Goal: Information Seeking & Learning: Learn about a topic

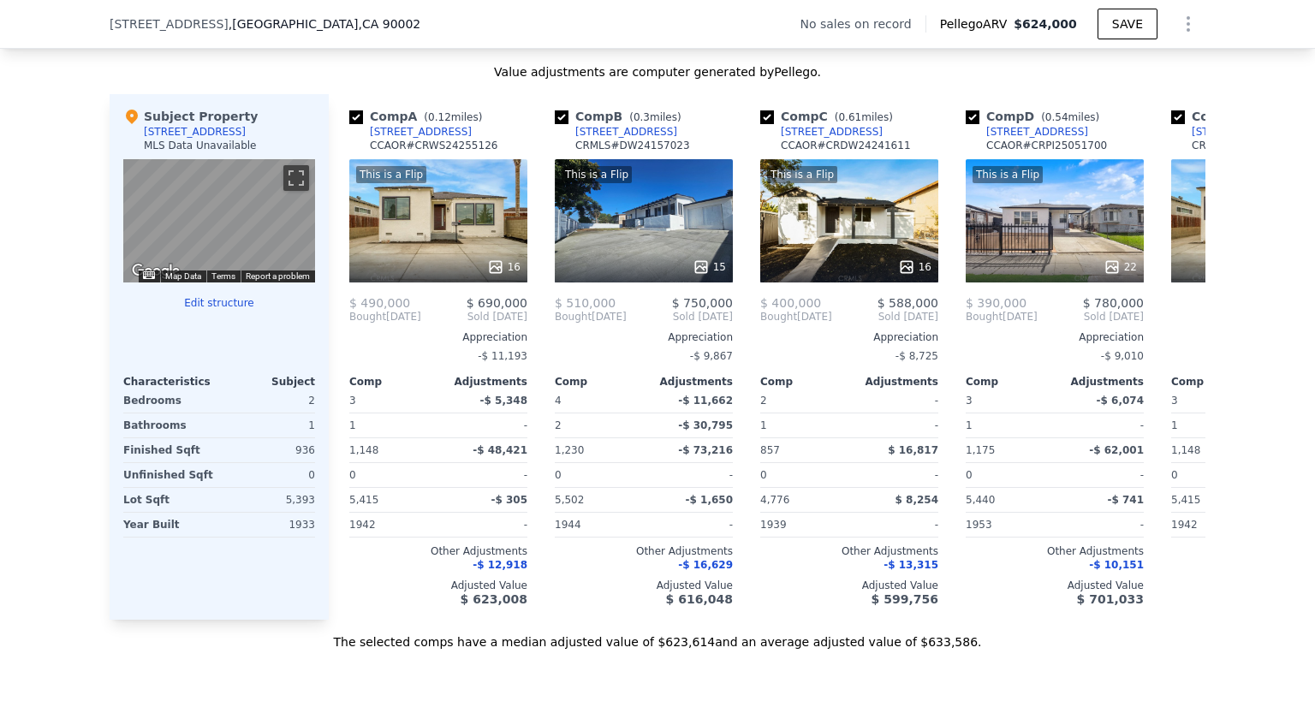
scroll to position [1534, 0]
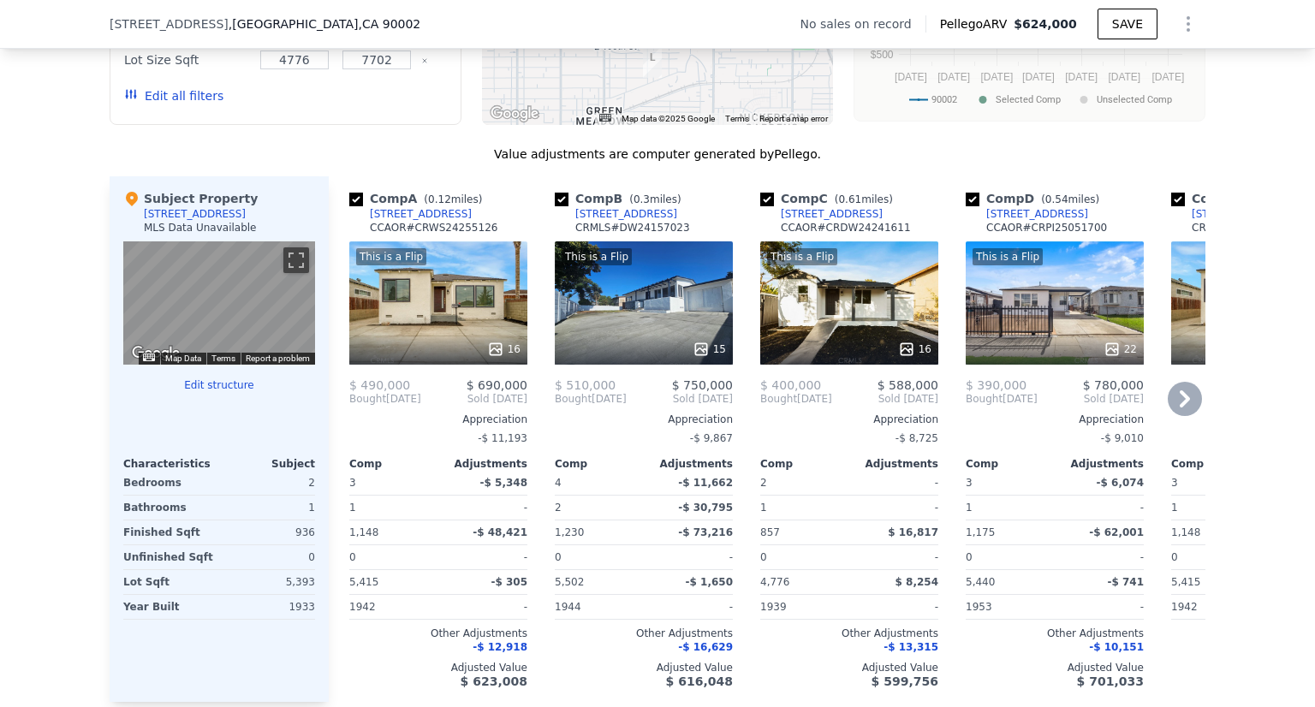
click at [1177, 401] on icon at bounding box center [1185, 399] width 34 height 34
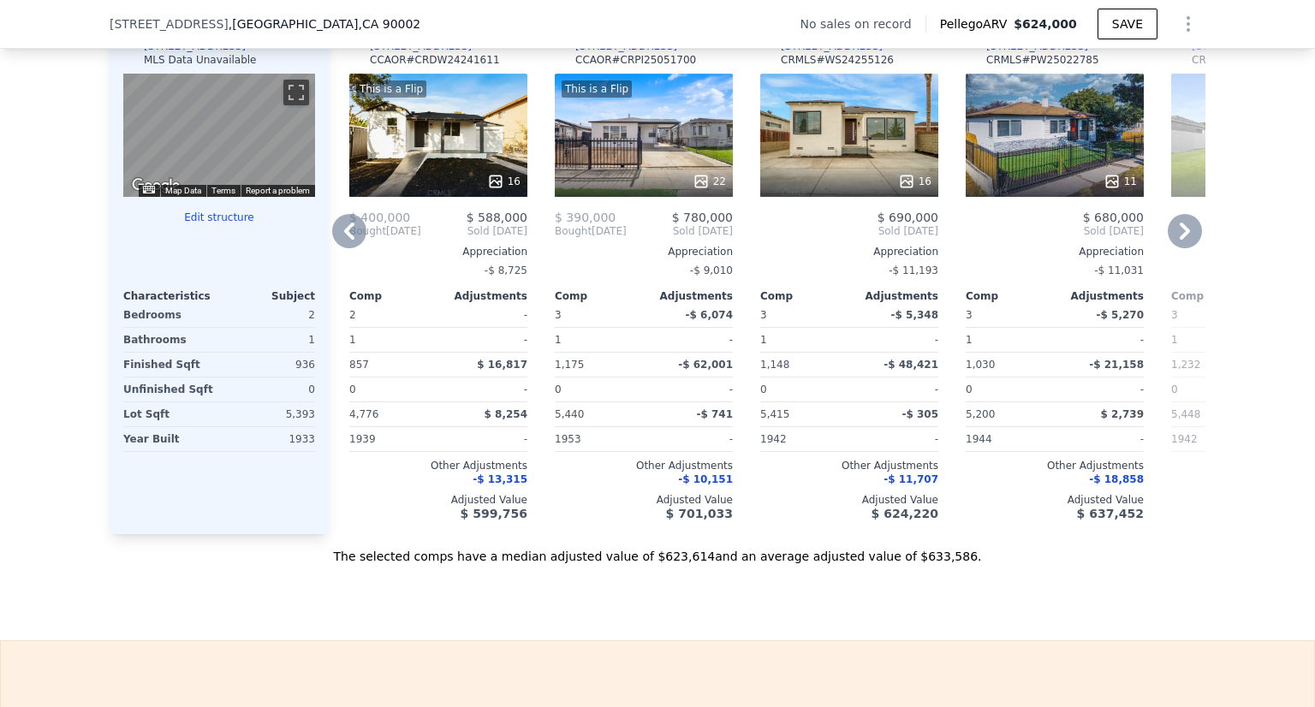
scroll to position [1705, 0]
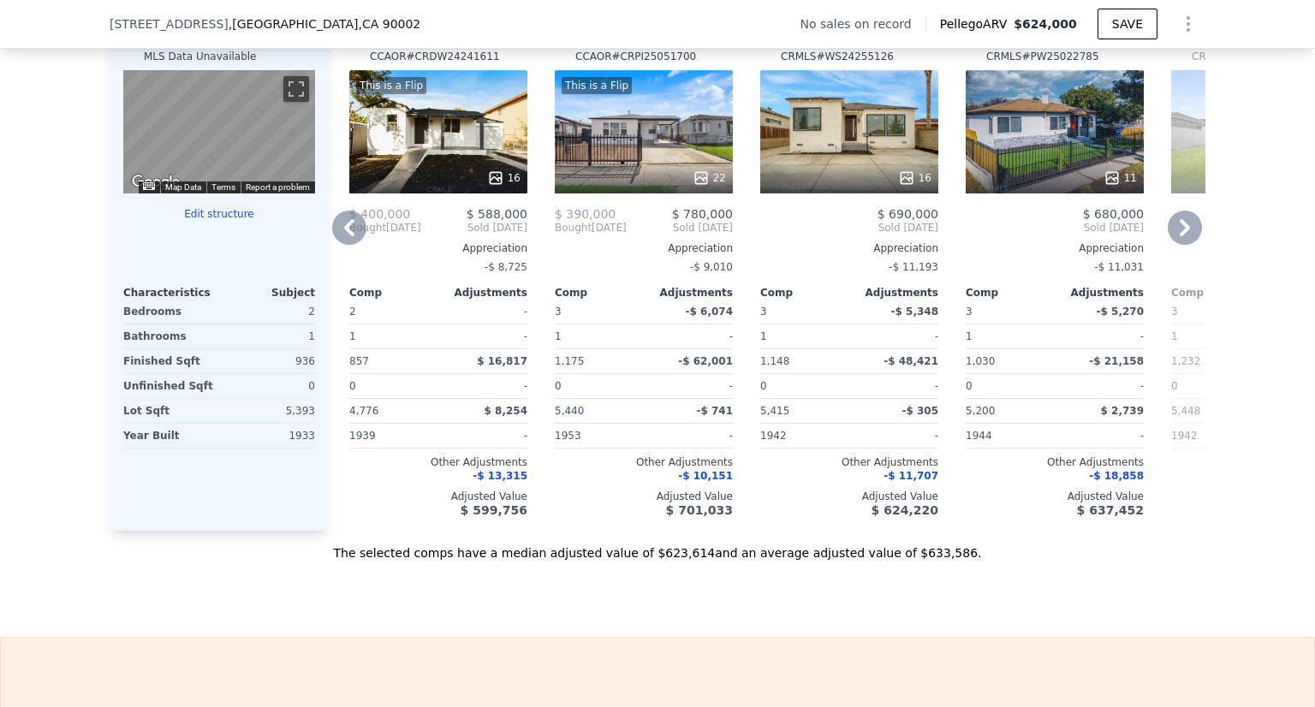
click at [1185, 245] on icon at bounding box center [1185, 228] width 34 height 34
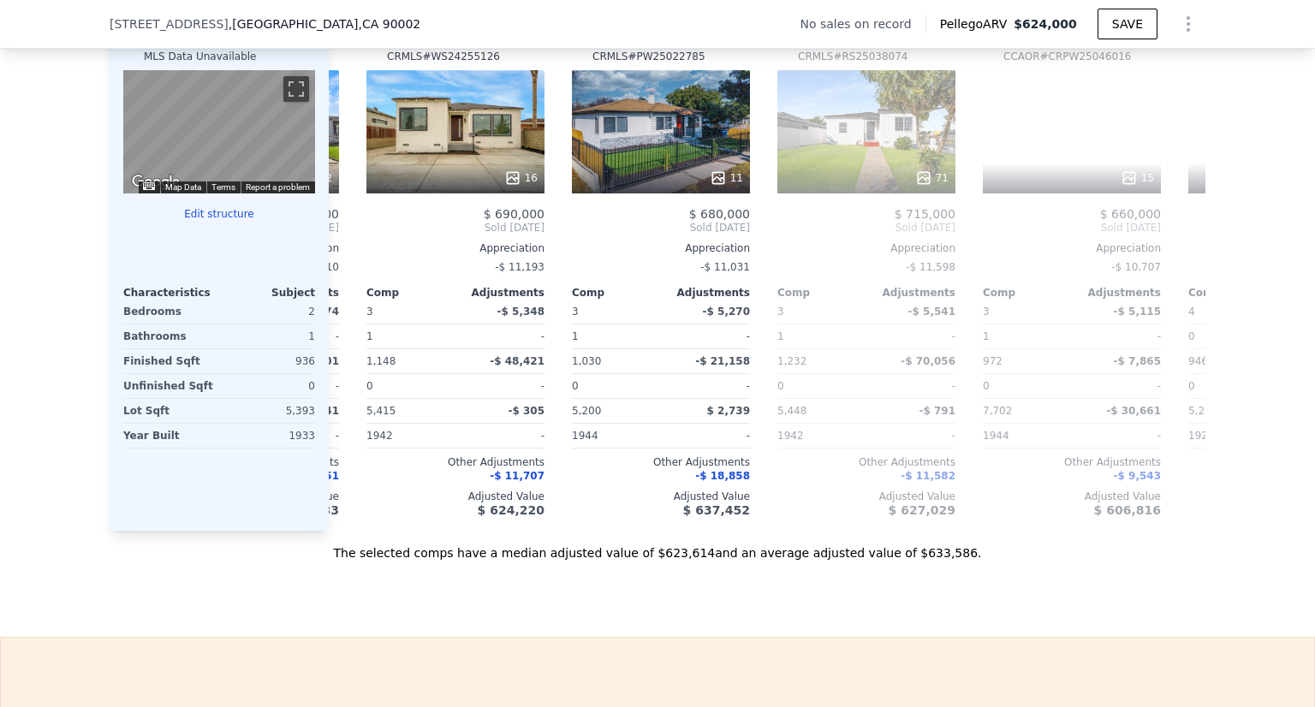
scroll to position [0, 822]
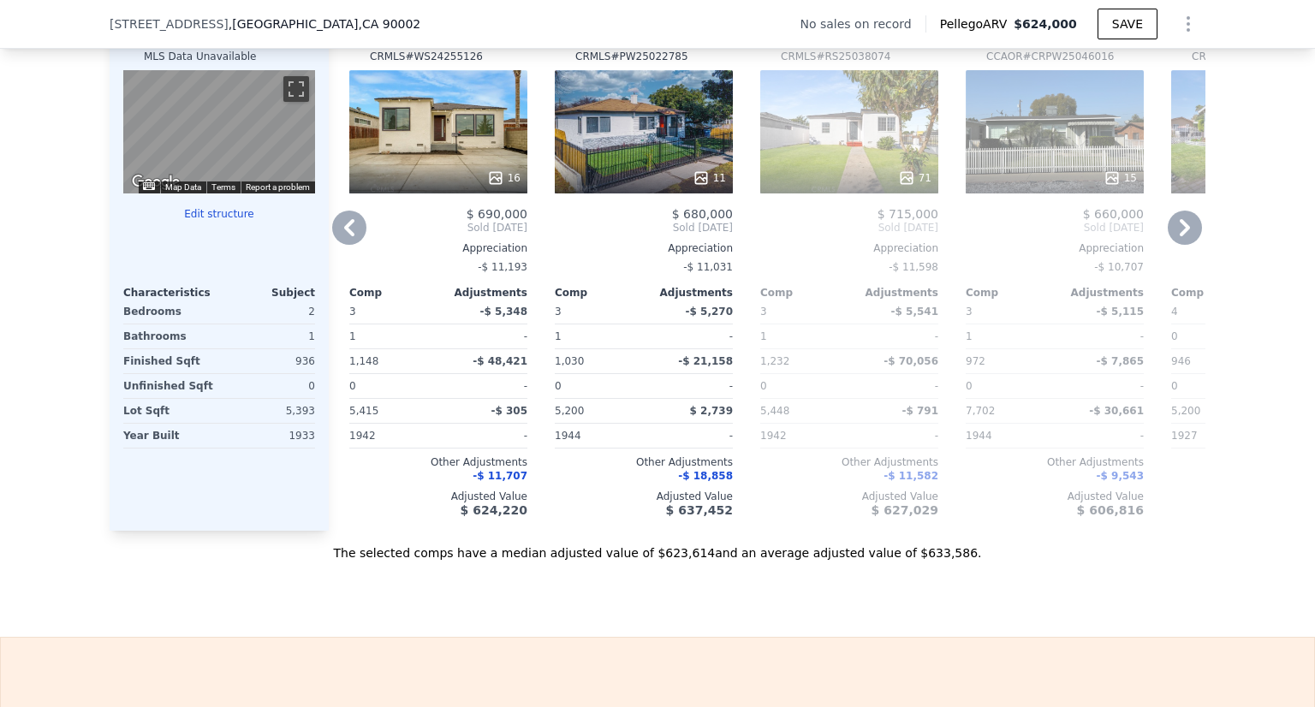
click at [1180, 236] on icon at bounding box center [1185, 227] width 10 height 17
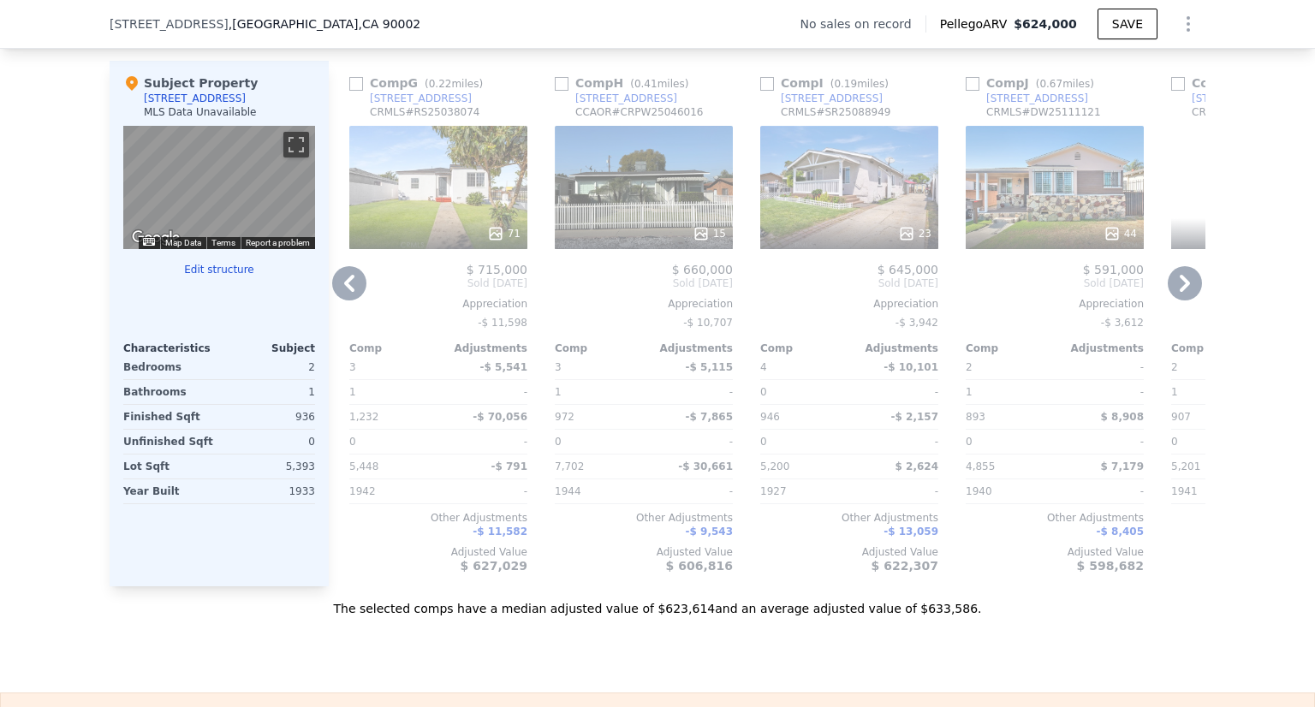
scroll to position [1620, 0]
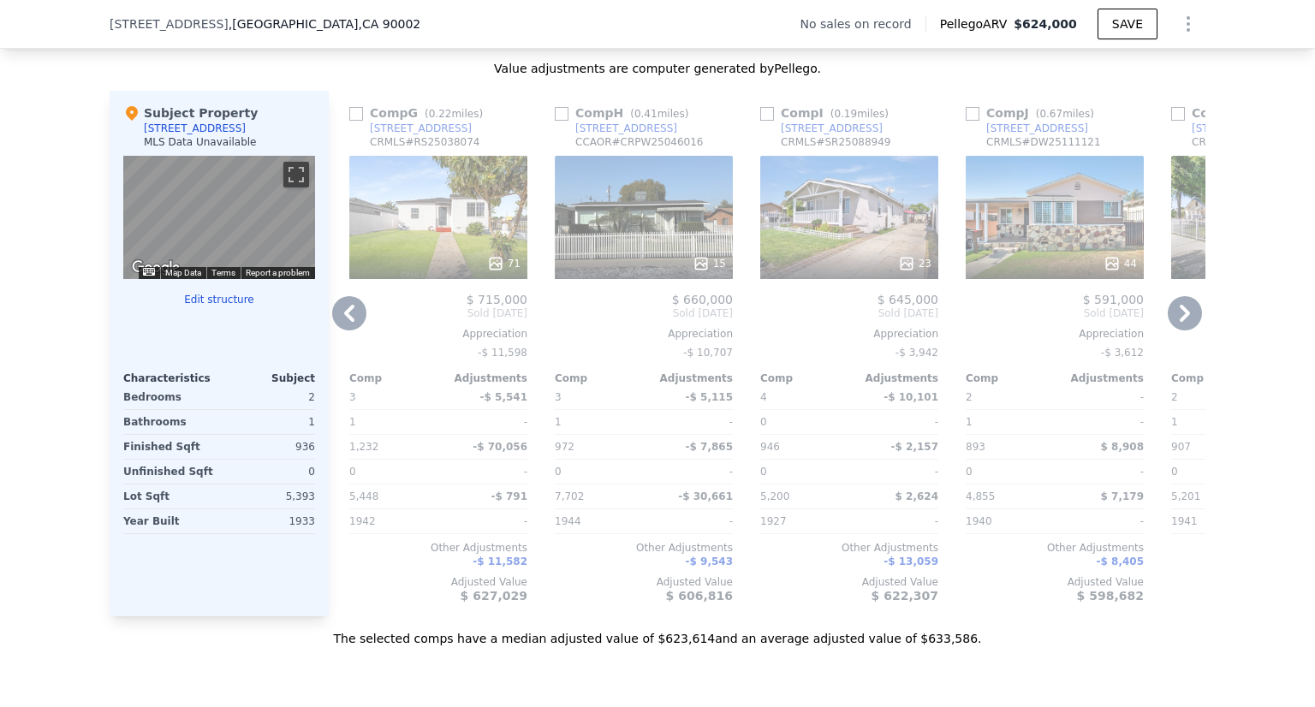
click at [344, 322] on icon at bounding box center [349, 313] width 10 height 17
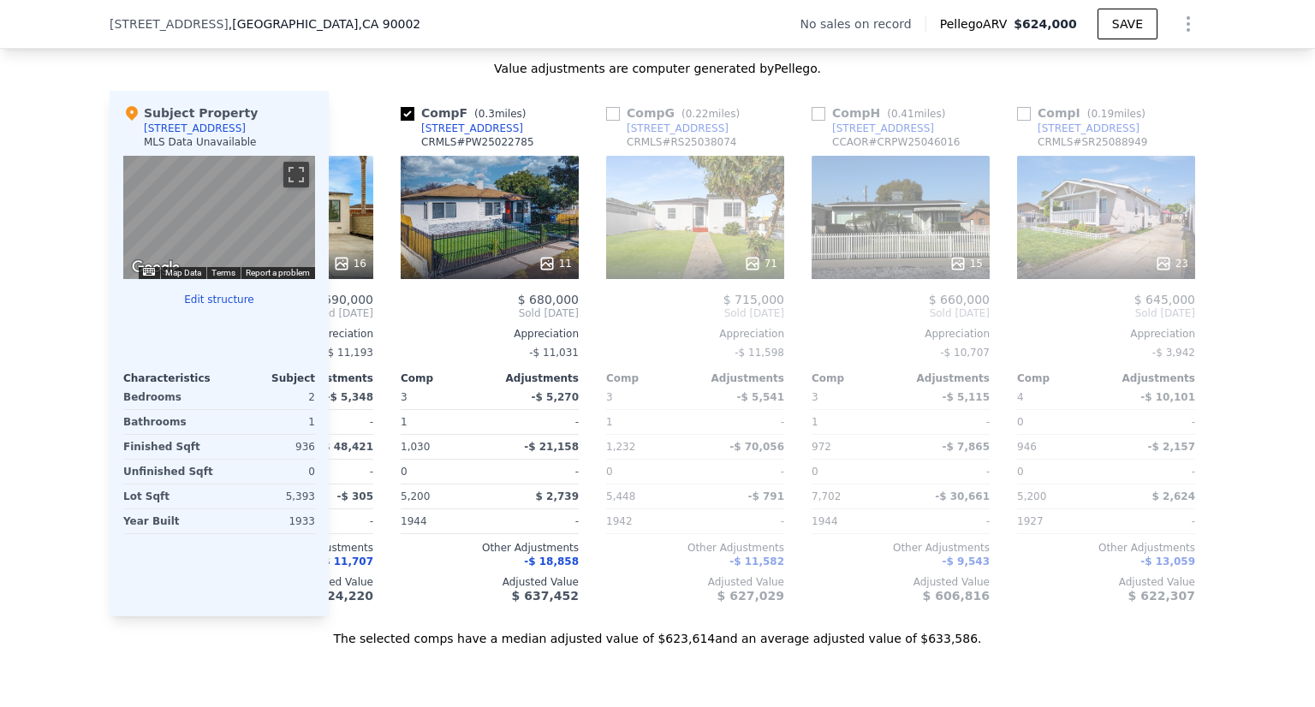
scroll to position [0, 822]
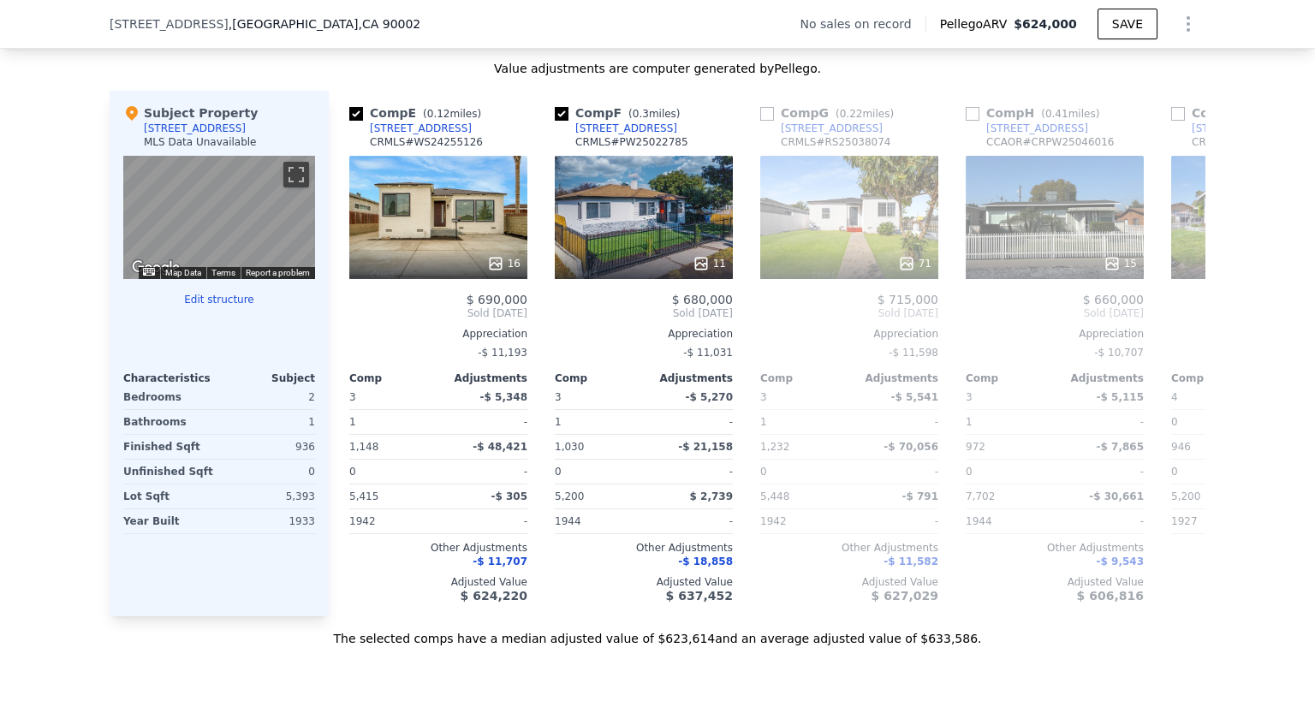
click at [342, 326] on div "Comp E ( 0.12 miles) 1123 106th Street CRMLS # WS24255126 16 $ 690,000 Sold May…" at bounding box center [438, 354] width 192 height 526
click at [344, 322] on icon at bounding box center [349, 313] width 10 height 17
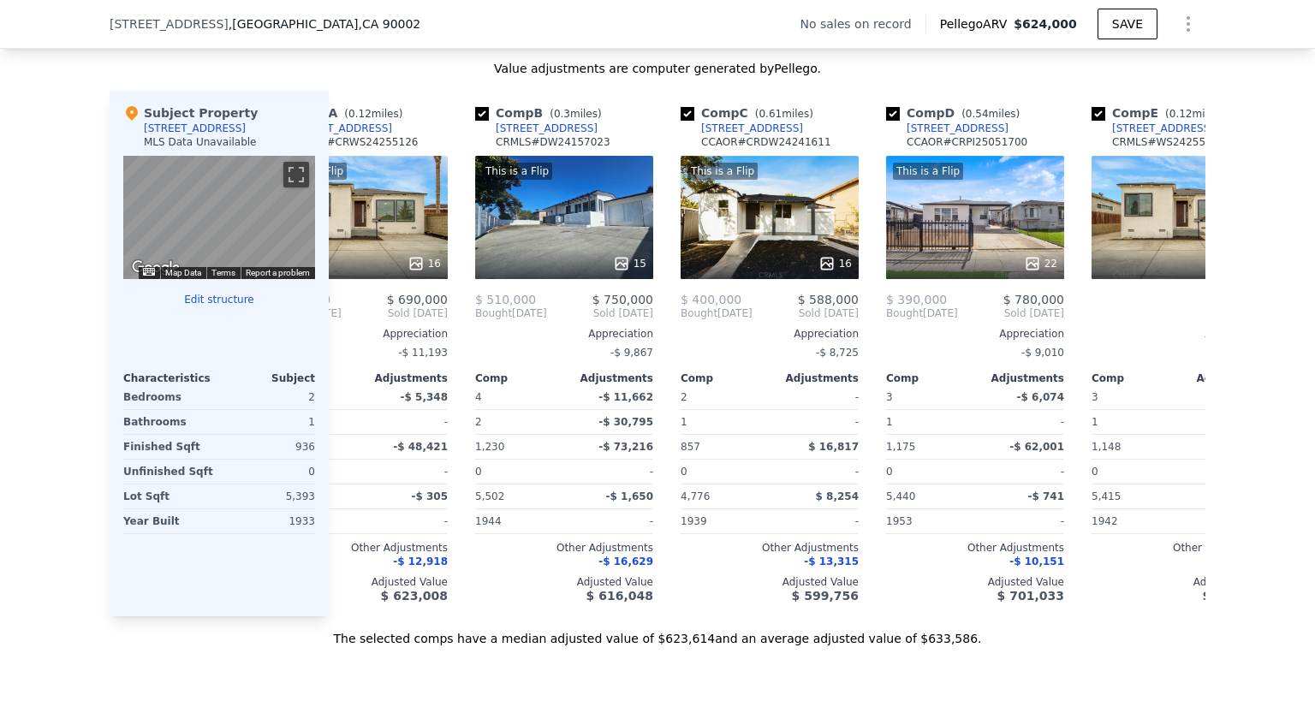
scroll to position [0, 0]
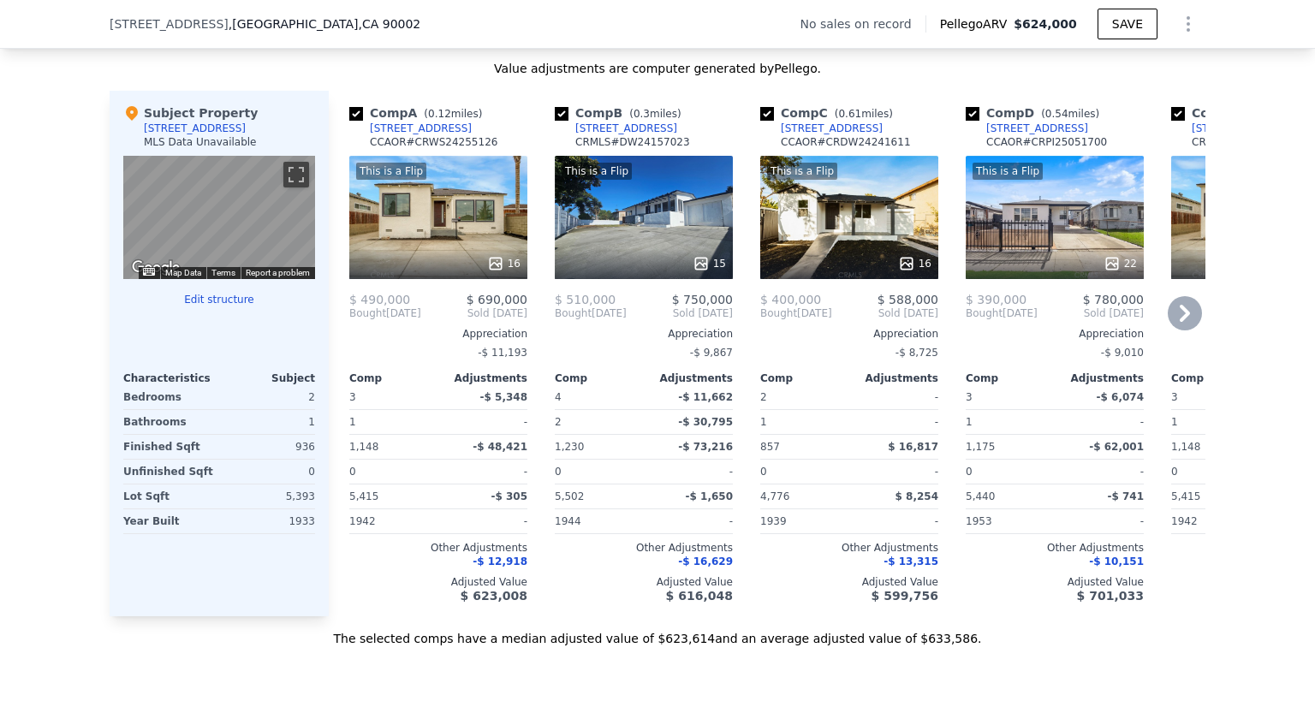
click at [379, 180] on div "This is a Flip" at bounding box center [391, 171] width 70 height 17
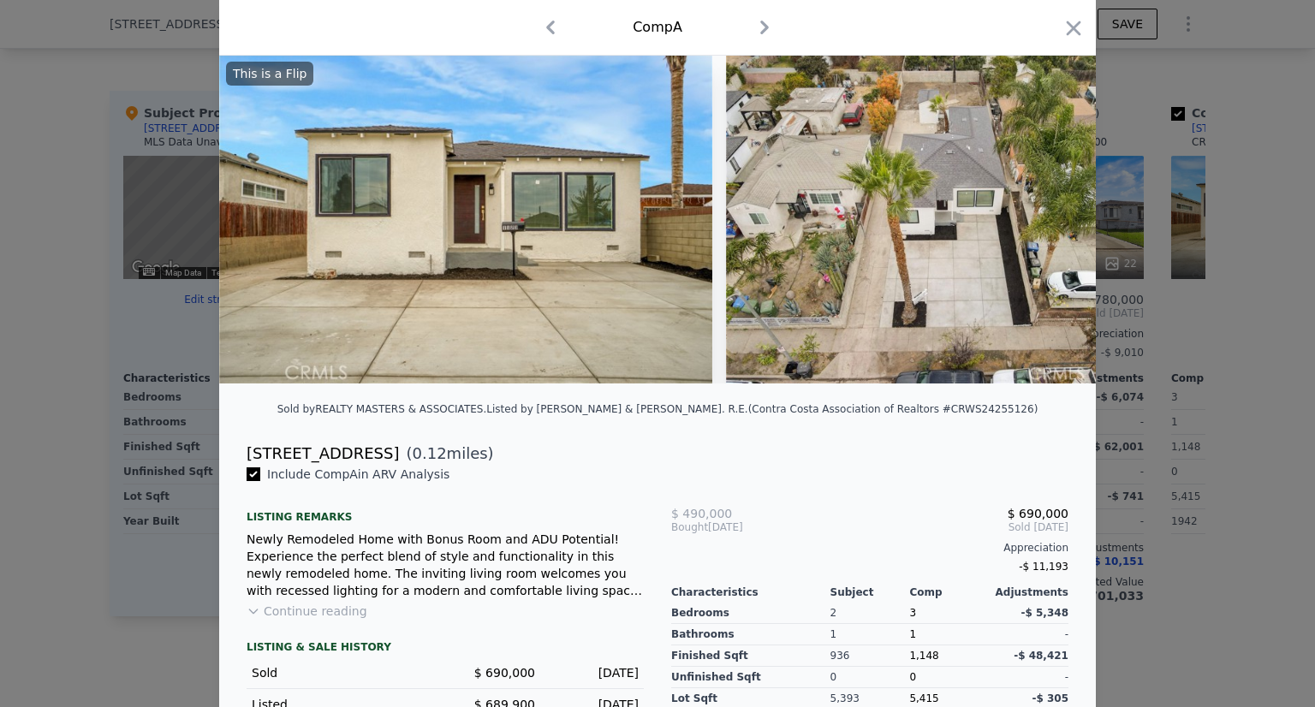
scroll to position [86, 0]
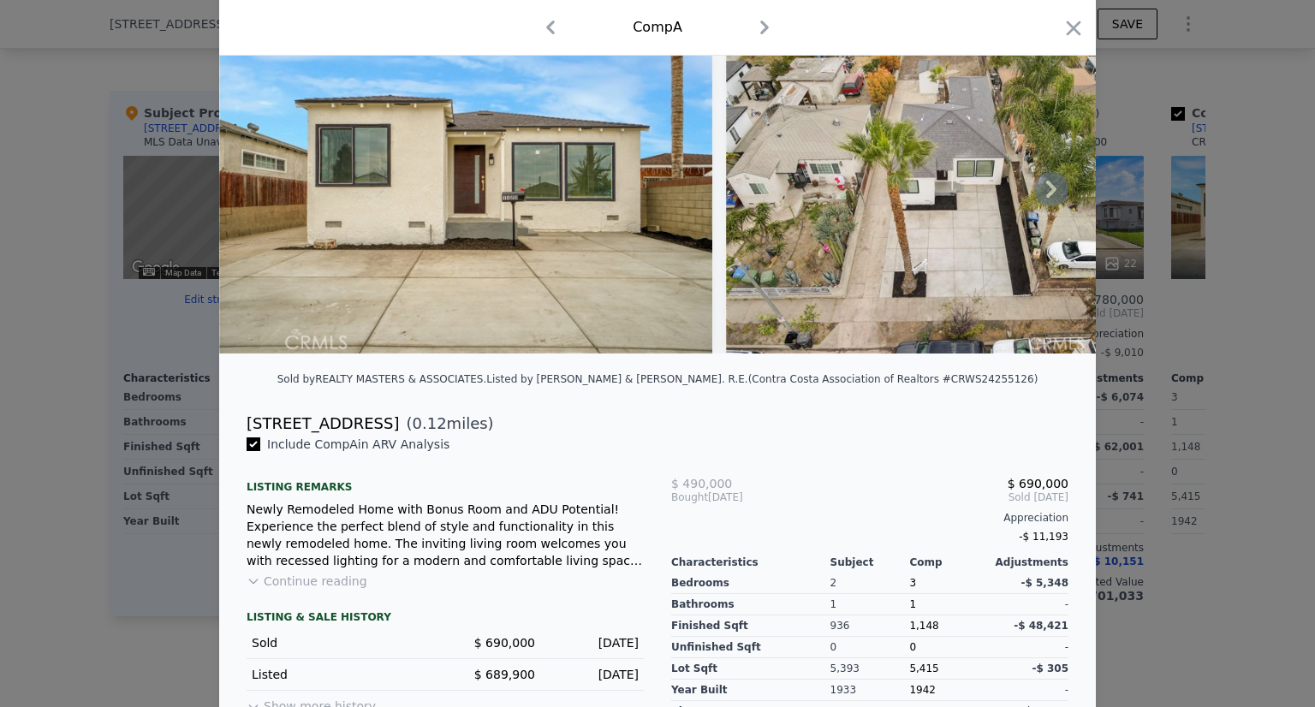
click at [1048, 199] on icon at bounding box center [1051, 189] width 34 height 34
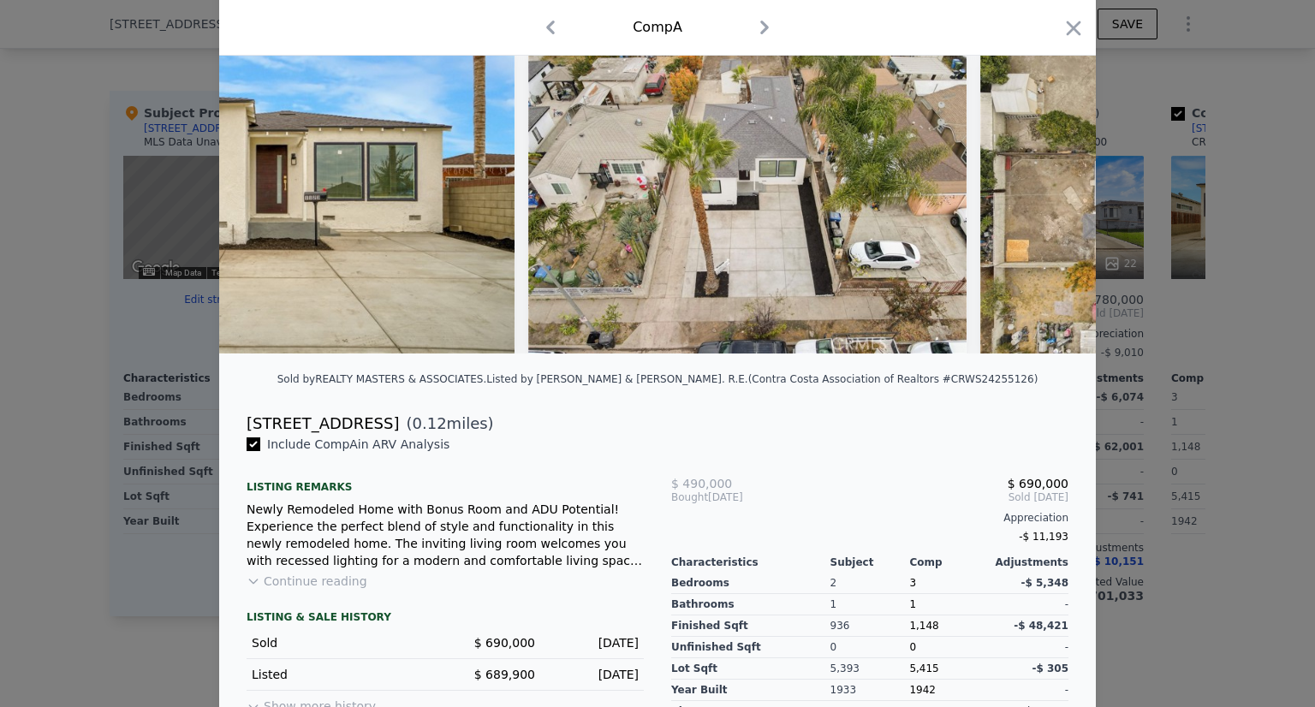
scroll to position [0, 411]
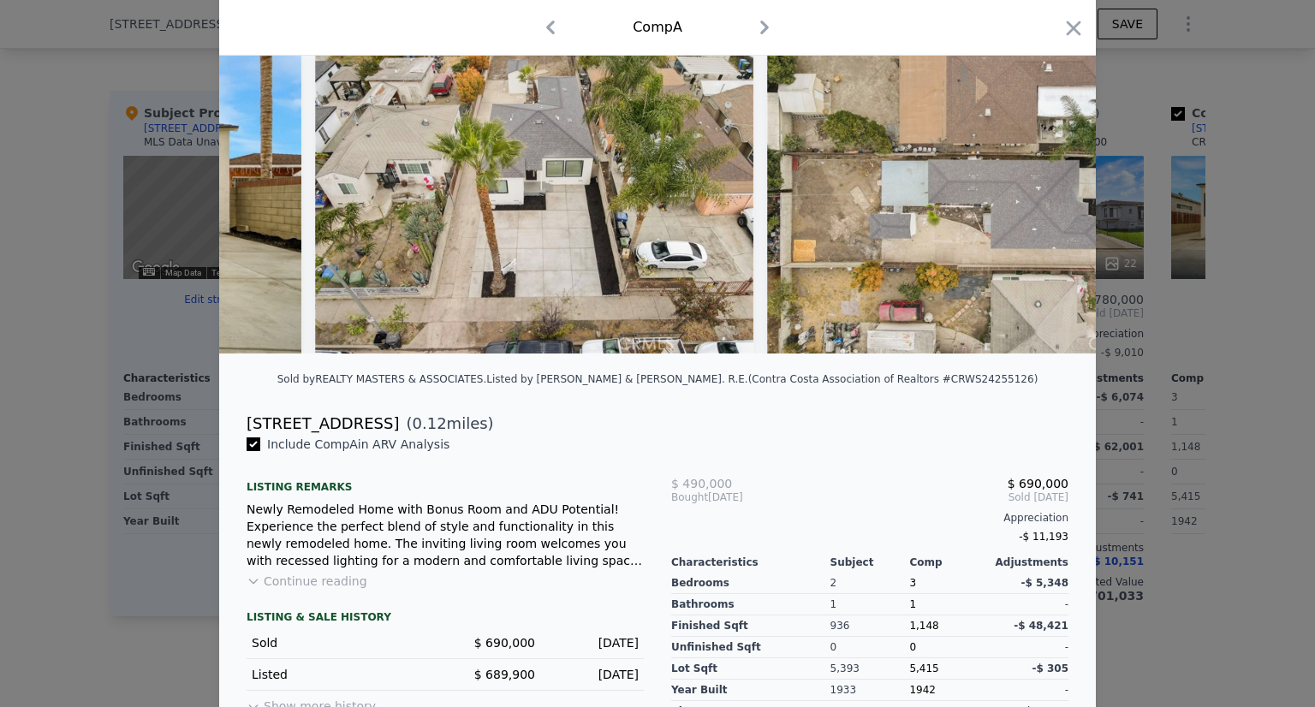
click at [1048, 199] on div "This is a Flip" at bounding box center [657, 189] width 877 height 329
click at [1048, 199] on icon at bounding box center [1051, 189] width 34 height 34
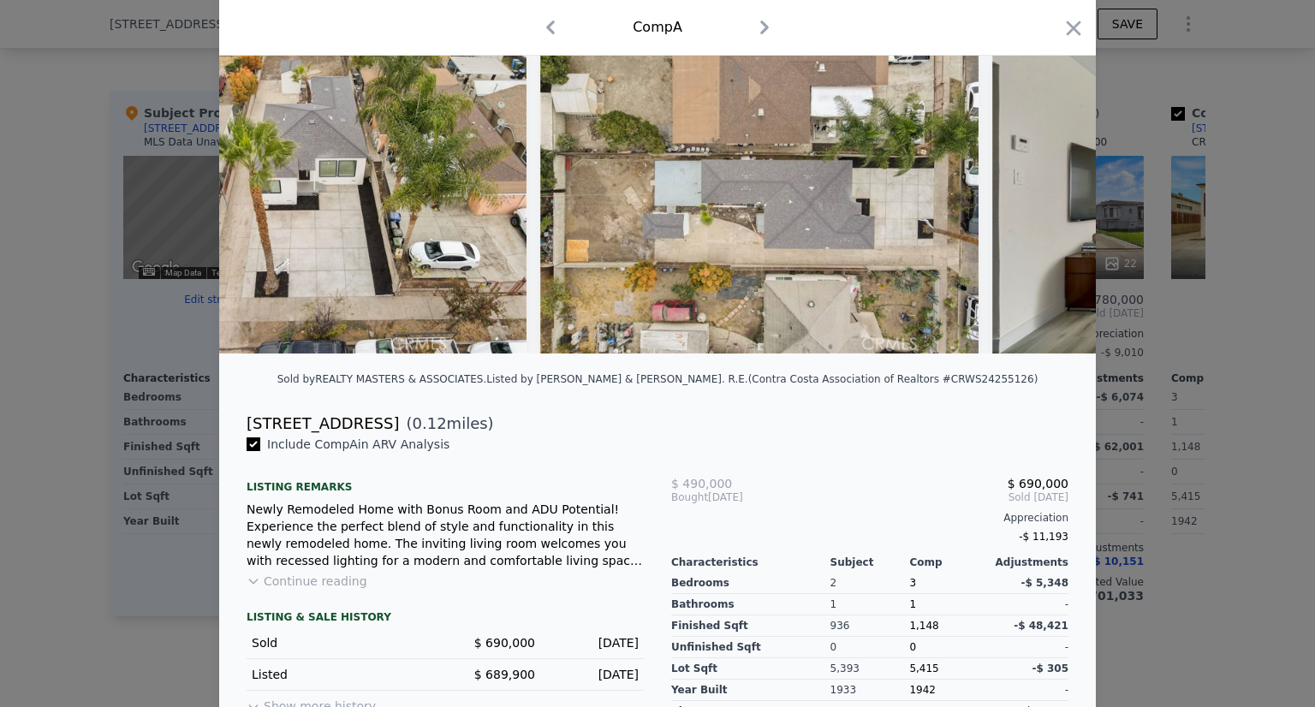
scroll to position [0, 822]
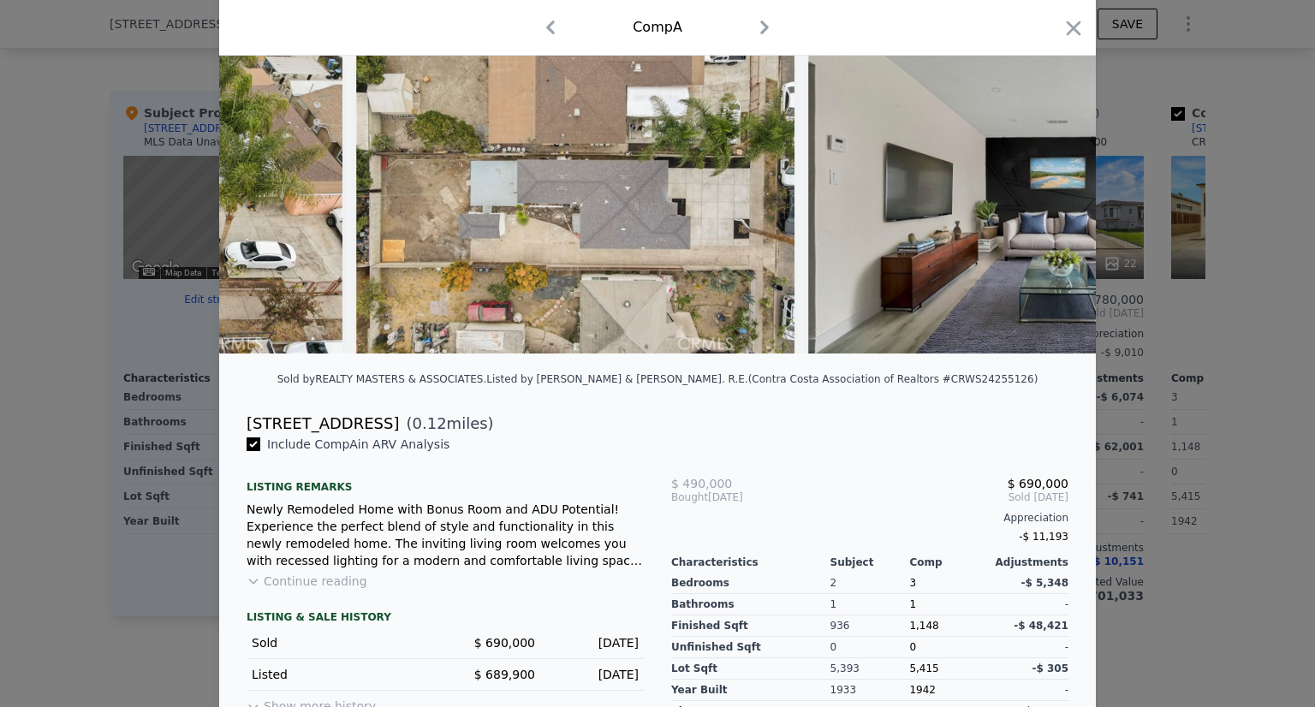
click at [1048, 199] on img at bounding box center [1054, 189] width 493 height 329
click at [1046, 197] on icon at bounding box center [1051, 189] width 10 height 17
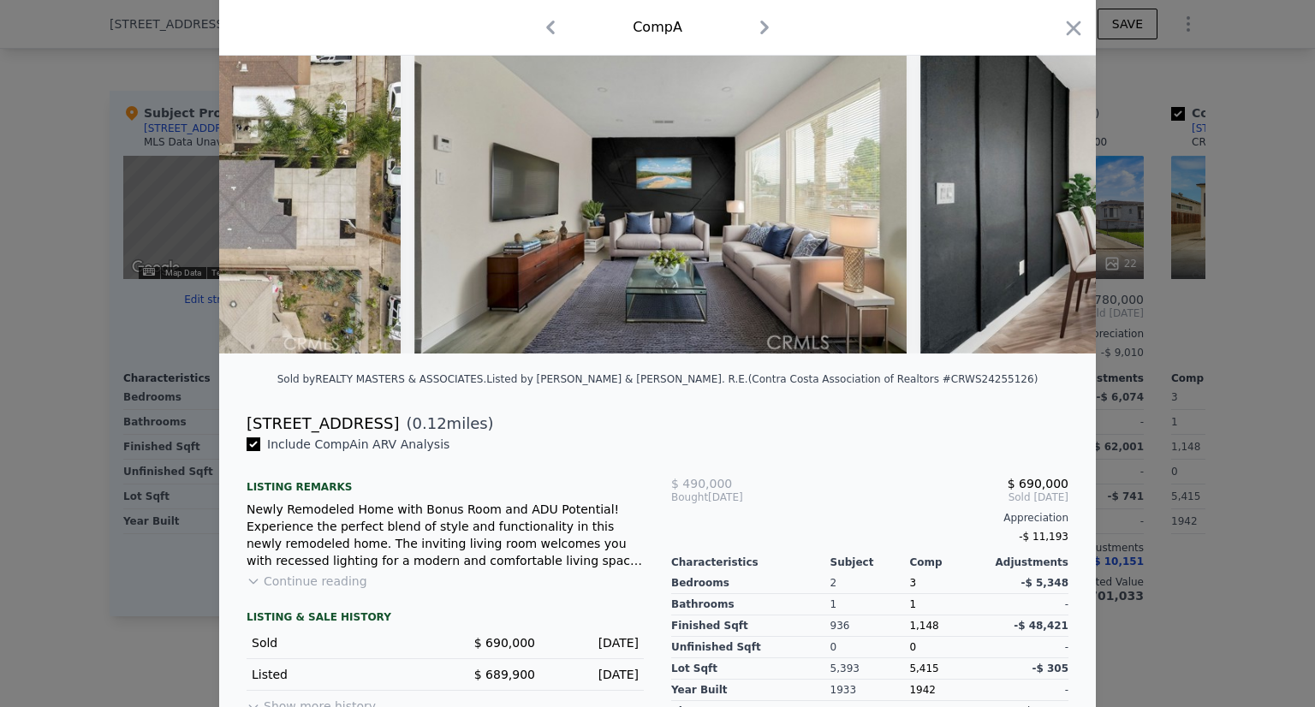
scroll to position [0, 1233]
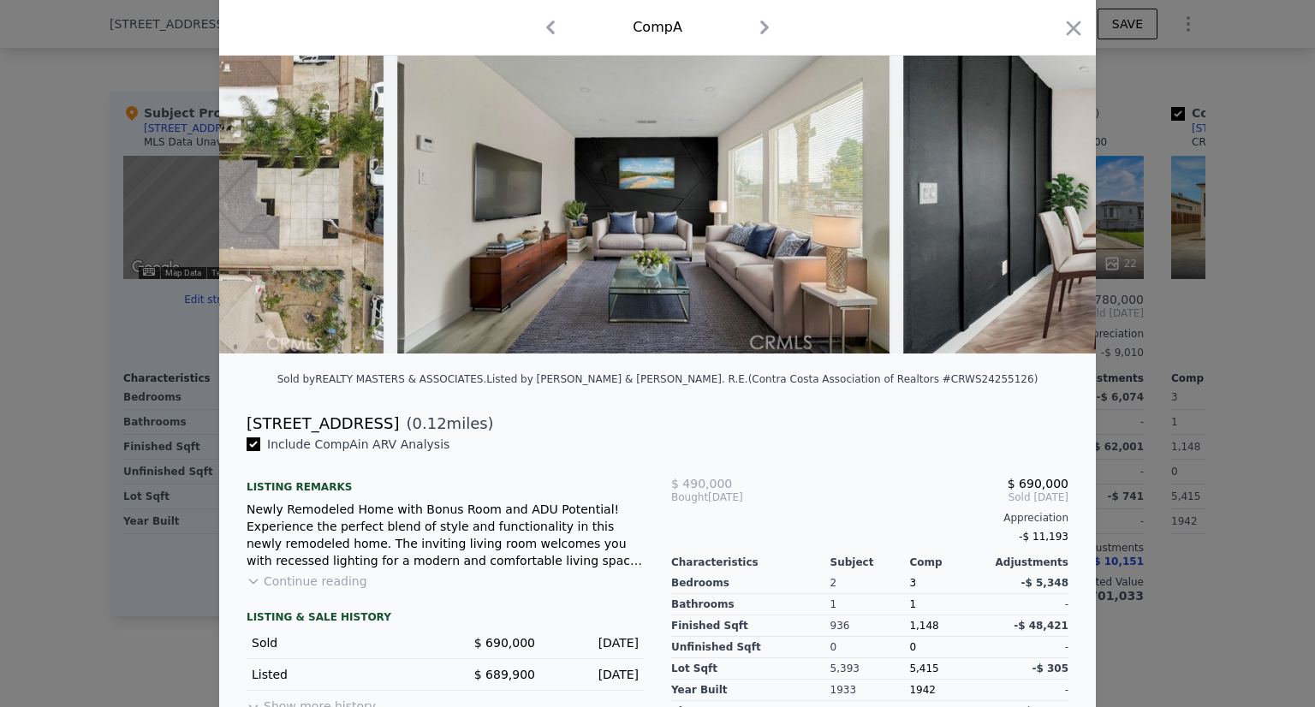
click at [1044, 197] on img at bounding box center [1149, 189] width 493 height 329
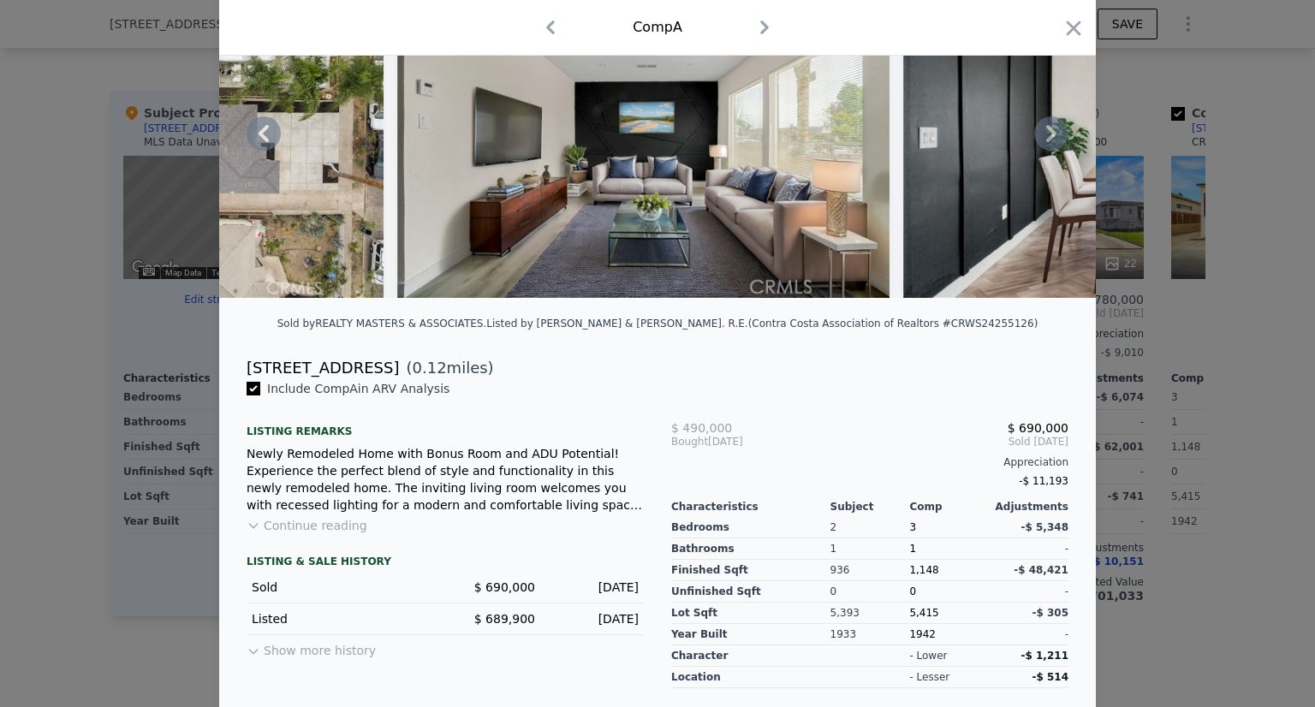
scroll to position [171, 0]
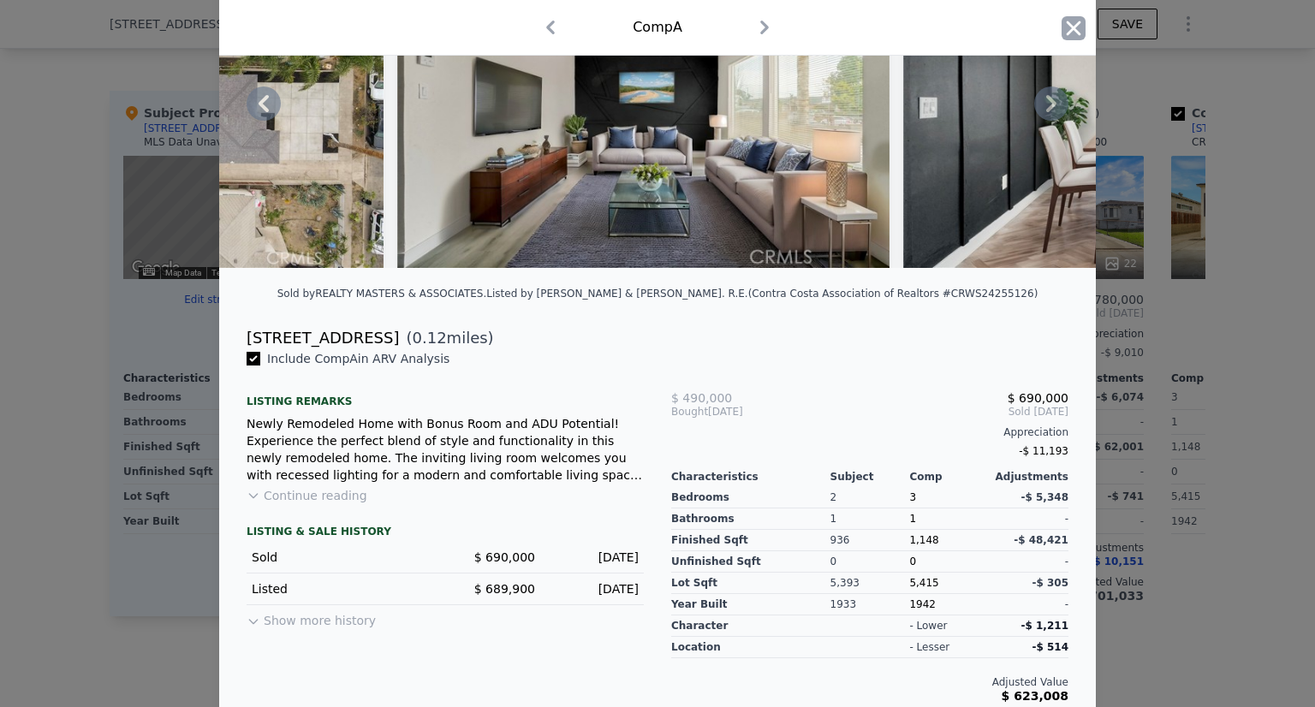
click at [1067, 28] on icon "button" at bounding box center [1074, 28] width 15 height 15
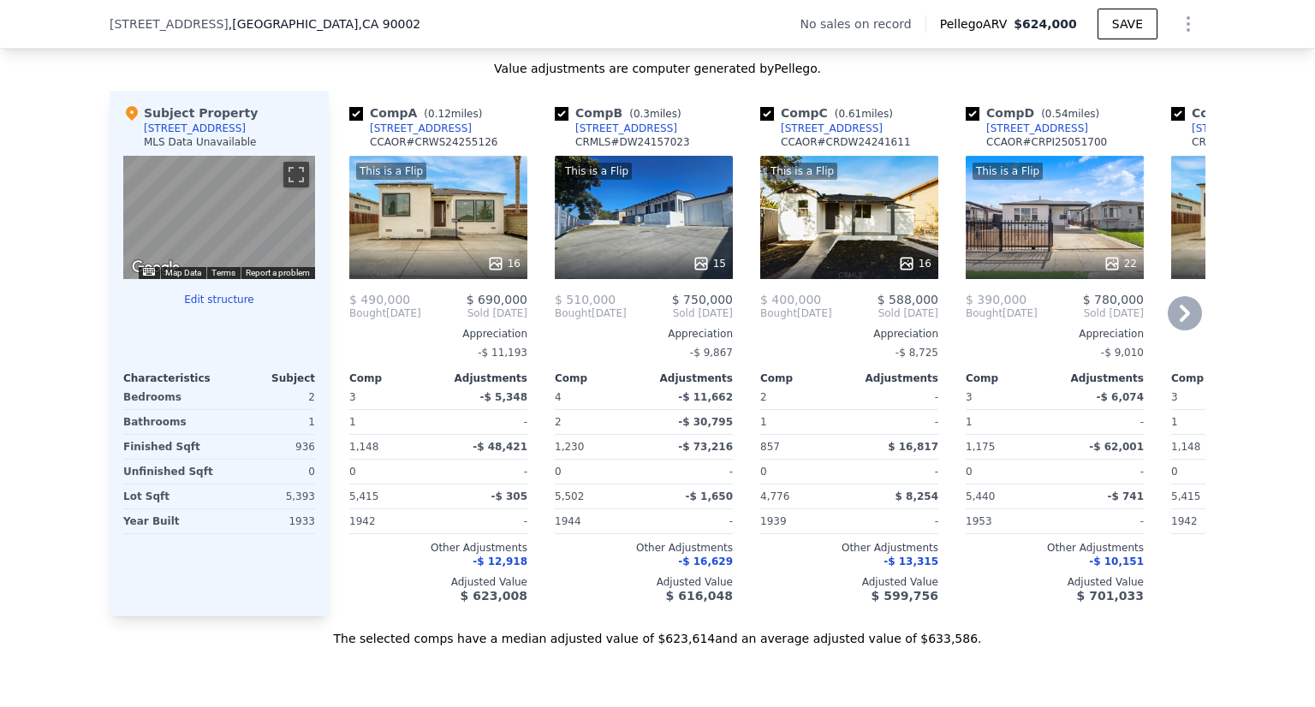
click at [1168, 328] on icon at bounding box center [1185, 313] width 34 height 34
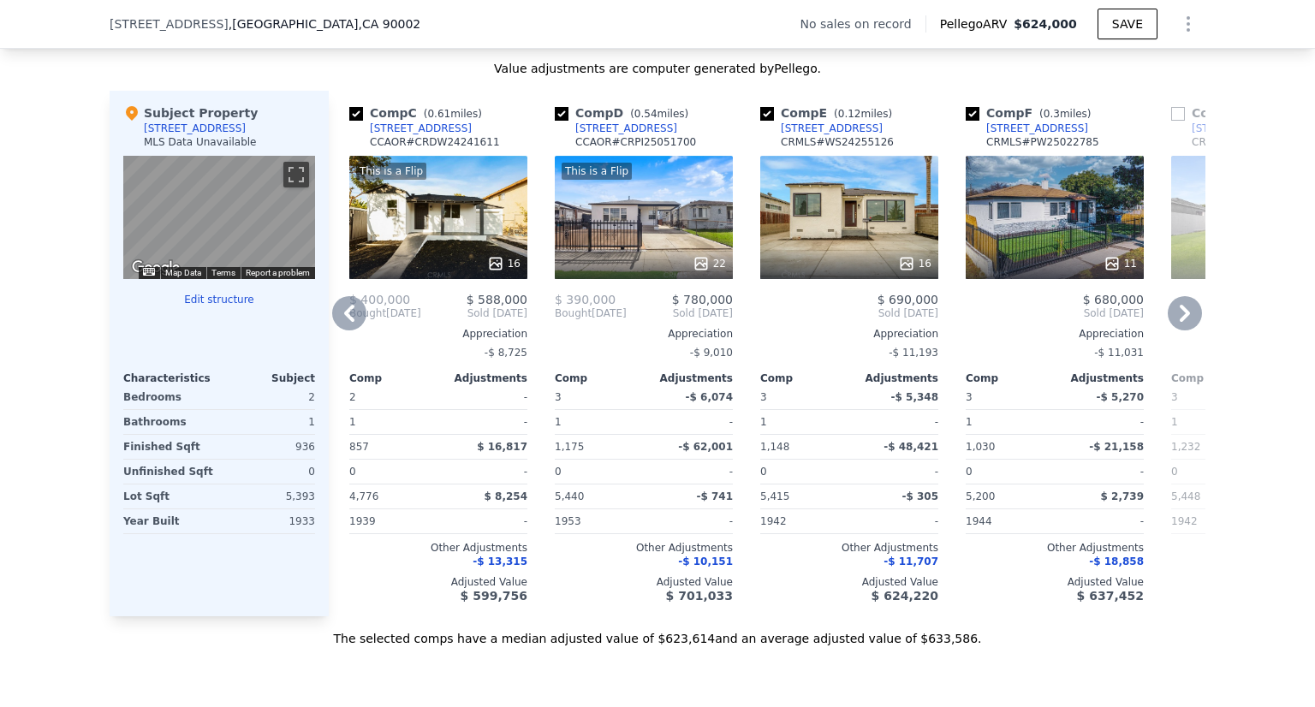
click at [1168, 328] on icon at bounding box center [1185, 313] width 34 height 34
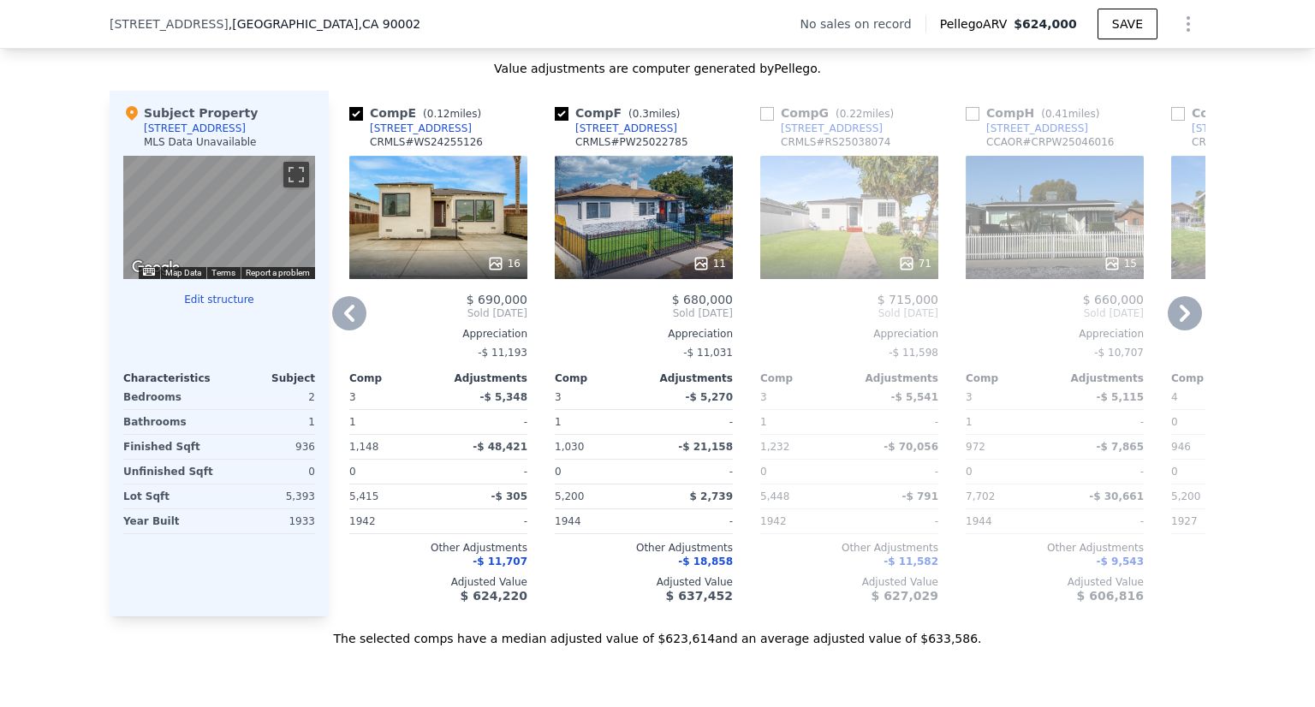
click at [1168, 328] on icon at bounding box center [1185, 313] width 34 height 34
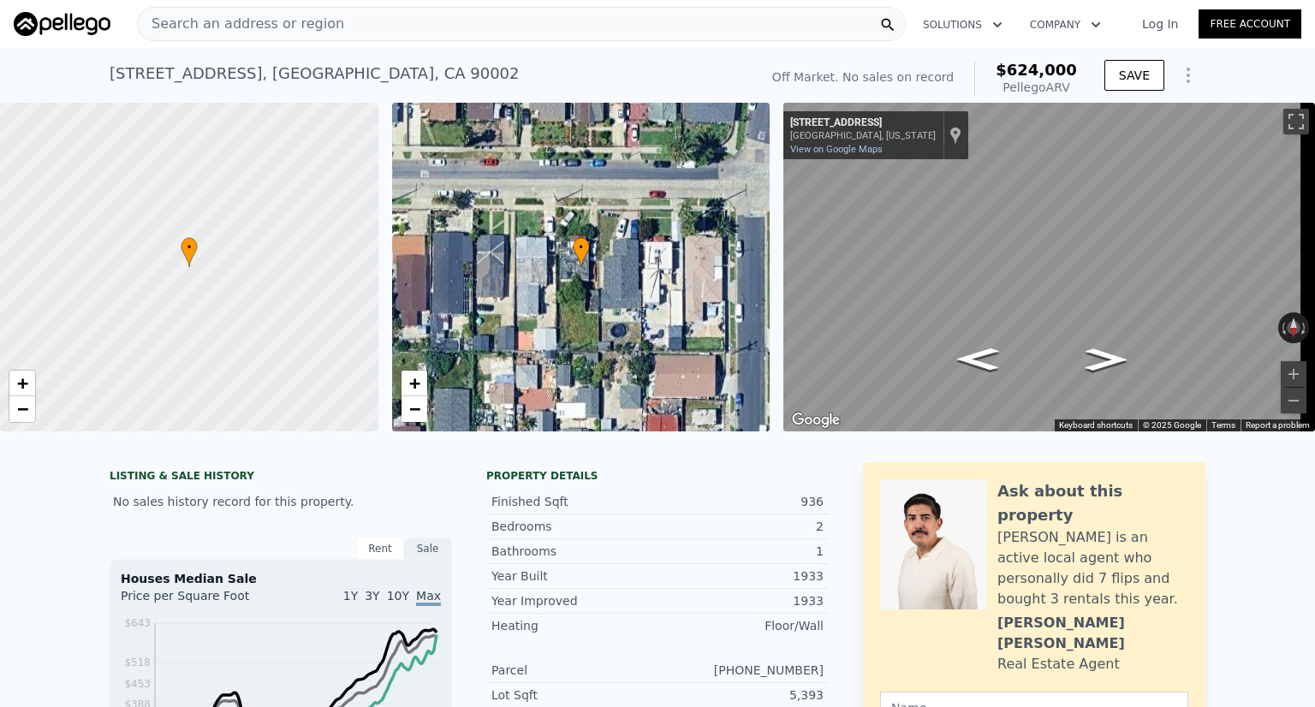
click at [372, 32] on div "Search an address or region" at bounding box center [521, 24] width 769 height 34
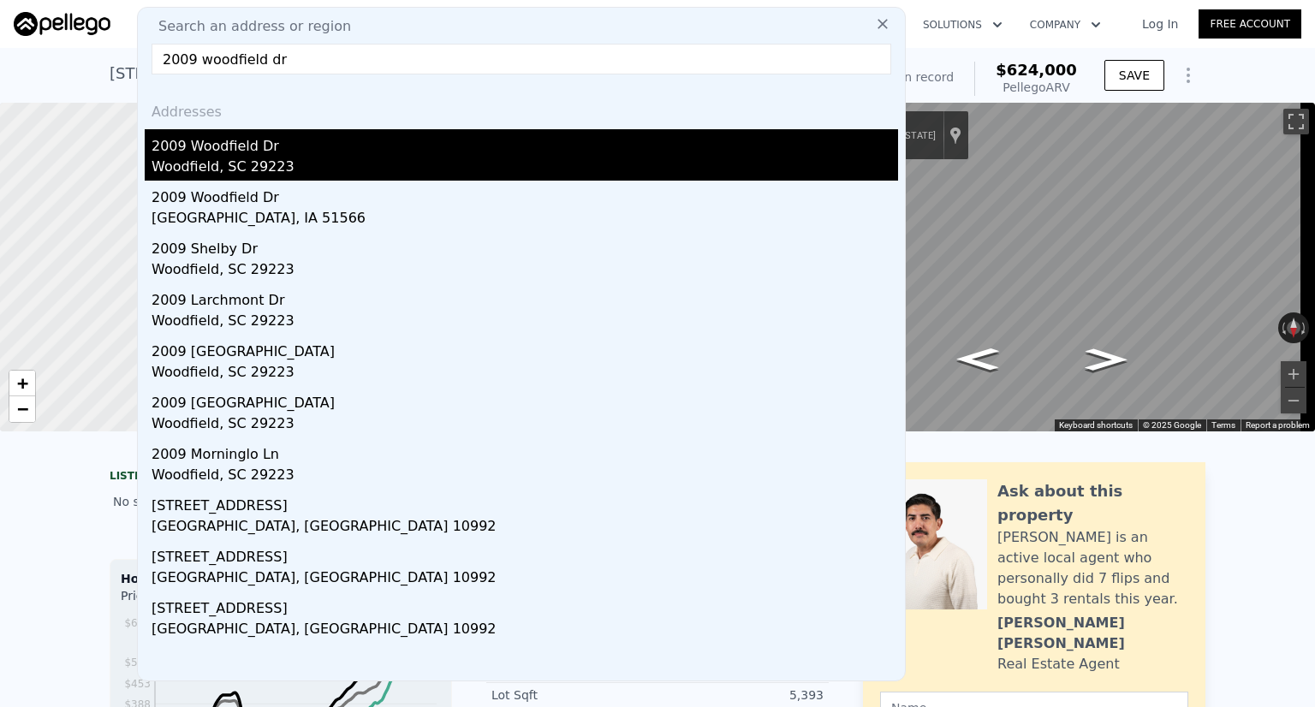
type input "2009 woodfield dr"
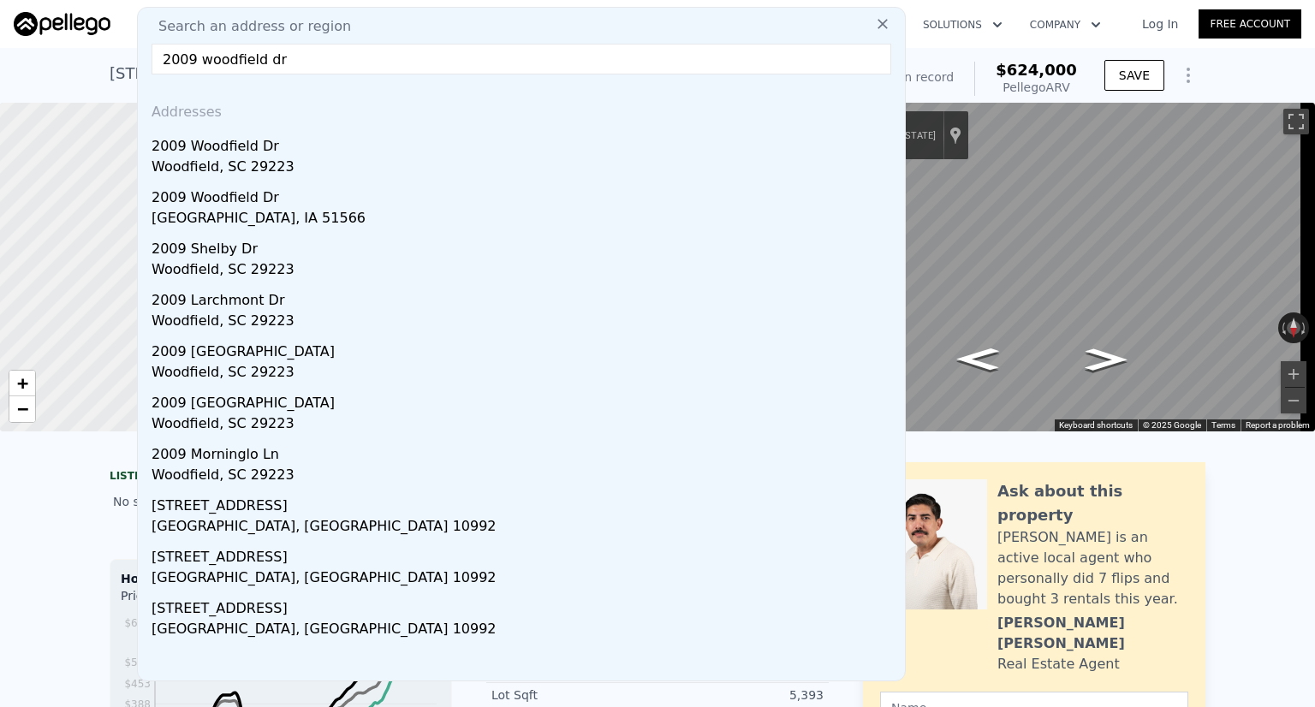
click at [158, 148] on div "2009 Woodfield Dr" at bounding box center [525, 142] width 746 height 27
